Goal: Task Accomplishment & Management: Manage account settings

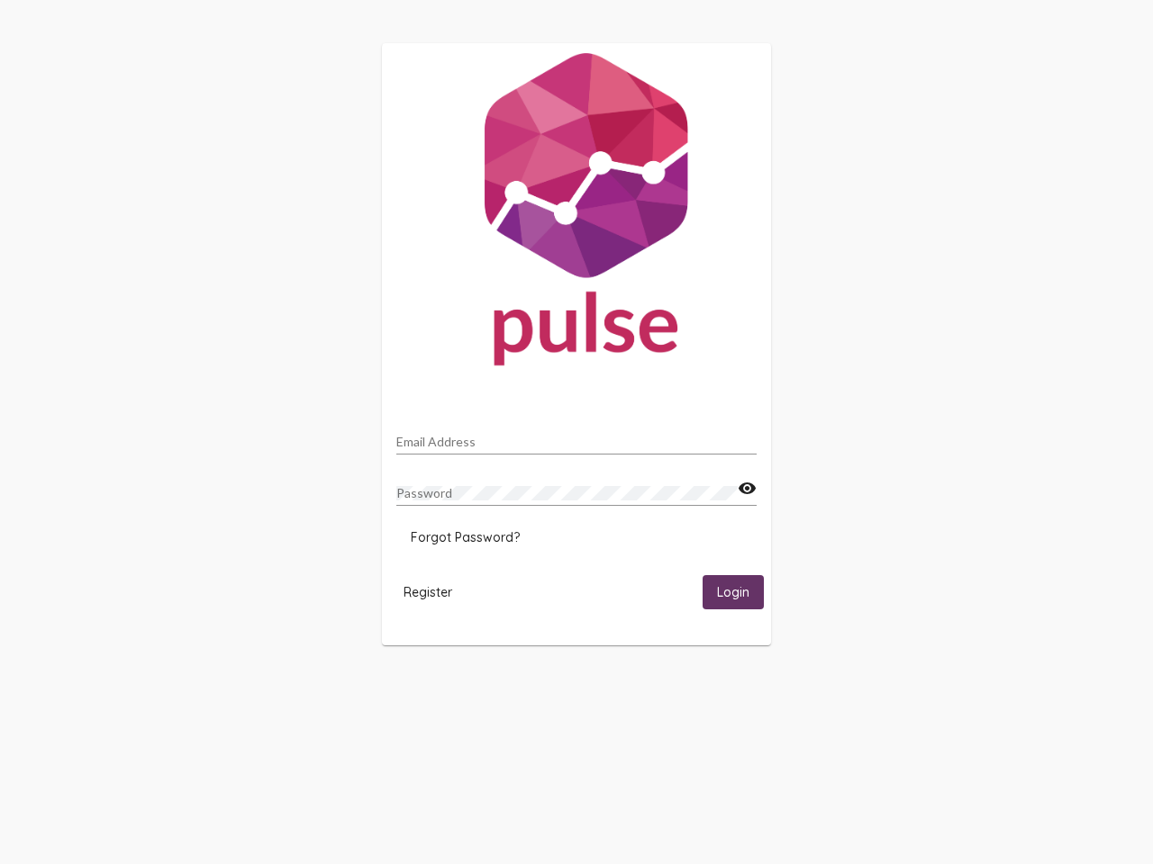
click at [576, 437] on input "Email Address" at bounding box center [576, 442] width 360 height 14
click at [746, 489] on mat-icon "visibility" at bounding box center [746, 489] width 19 height 22
click at [465, 538] on span "Forgot Password?" at bounding box center [465, 537] width 109 height 16
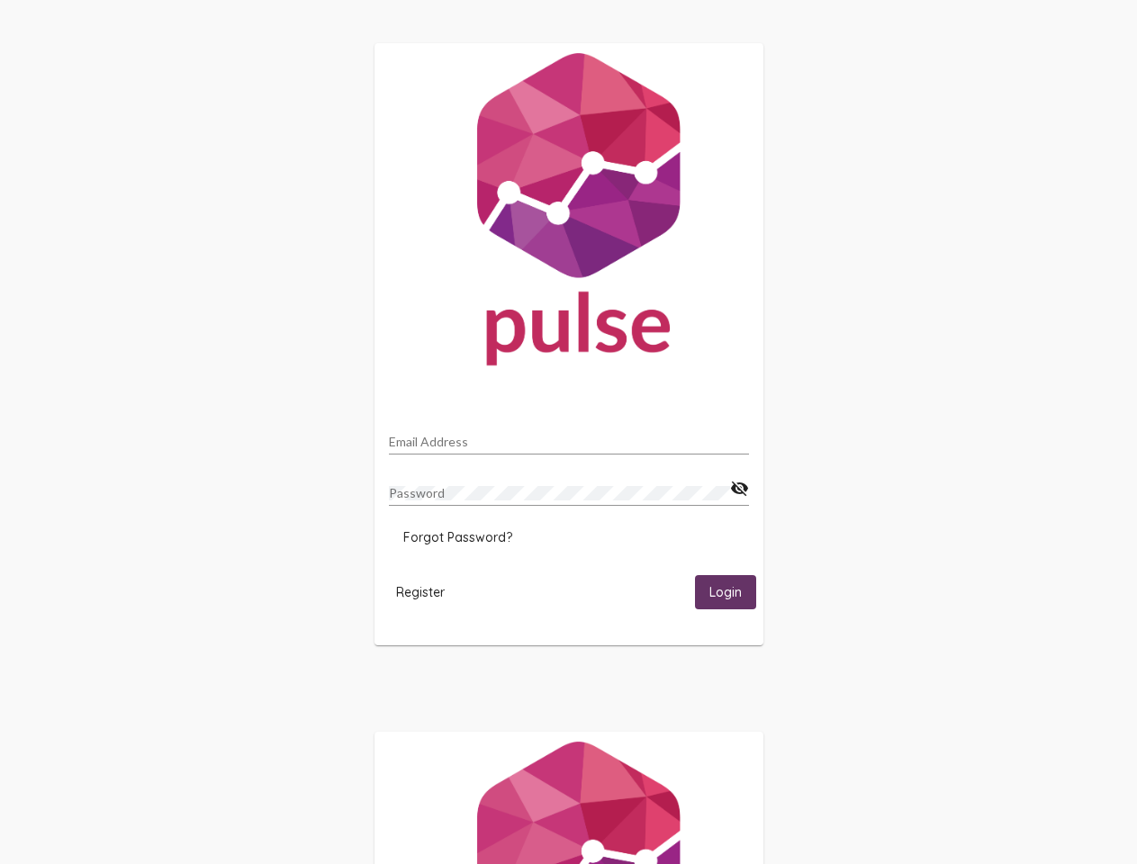
click at [428, 592] on span "Register" at bounding box center [420, 592] width 49 height 16
click at [733, 592] on html "Email Address Password visibility_off Forgot Password? Register Login" at bounding box center [568, 583] width 1137 height 1166
